Goal: Transaction & Acquisition: Book appointment/travel/reservation

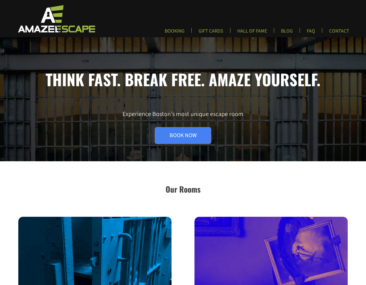
click at [181, 137] on link "Book Now" at bounding box center [183, 135] width 56 height 16
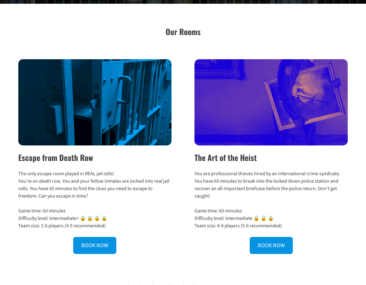
scroll to position [158, 0]
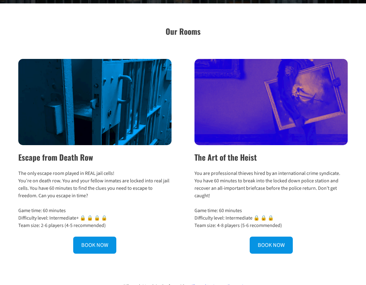
click at [262, 239] on link "BOOK NOW" at bounding box center [271, 245] width 43 height 17
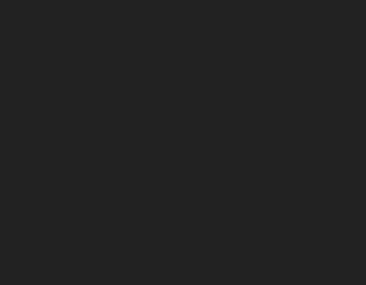
scroll to position [84, 0]
